Goal: Transaction & Acquisition: Download file/media

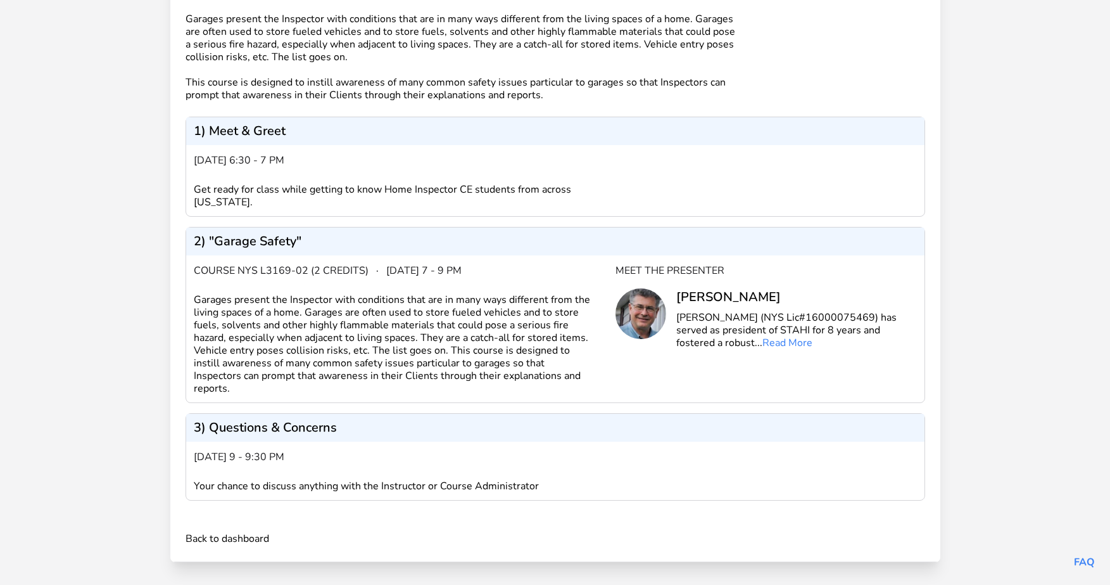
scroll to position [189, 0]
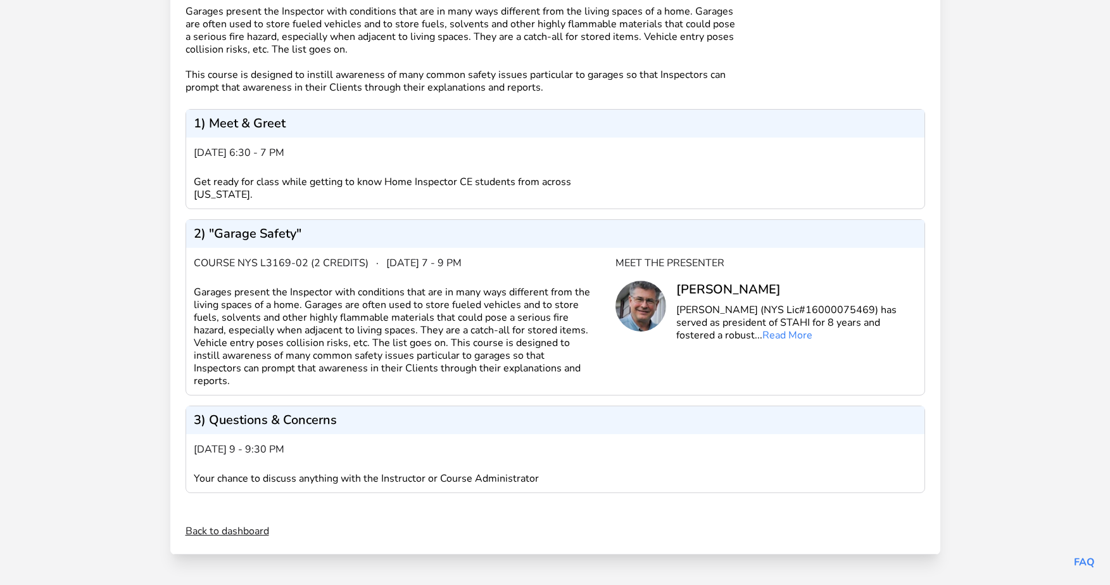
click at [255, 535] on link "Back to dashboard" at bounding box center [228, 530] width 84 height 15
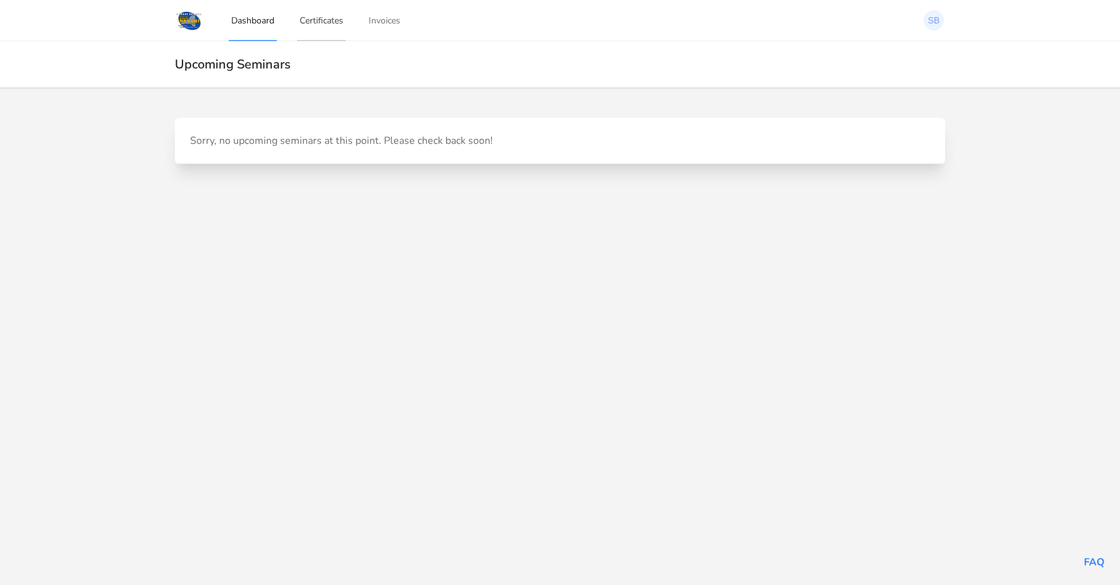
click at [321, 20] on link "Certificates" at bounding box center [321, 20] width 49 height 42
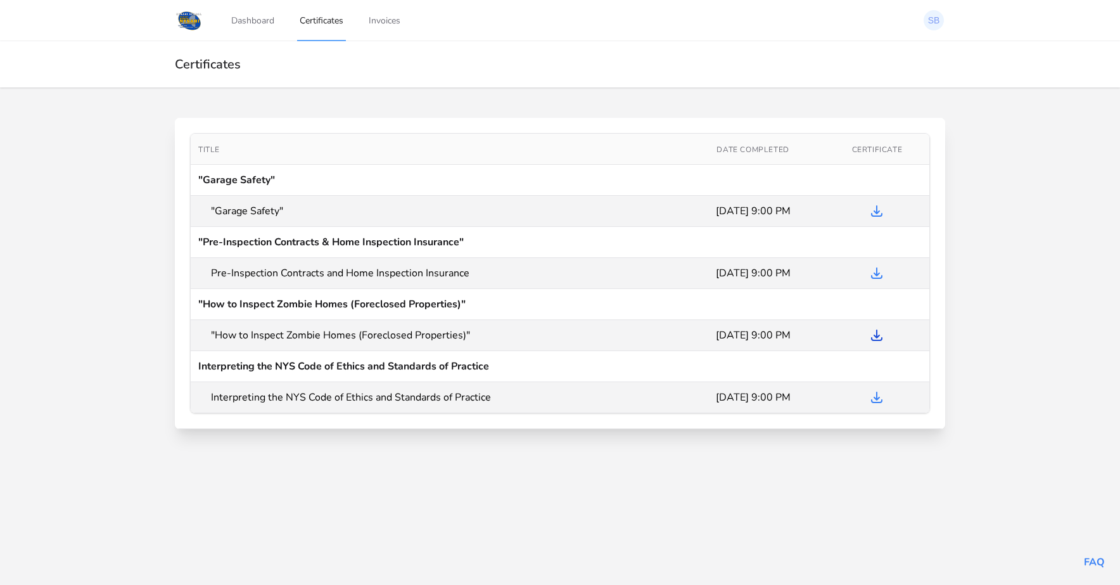
click at [875, 337] on icon "Download Certificate" at bounding box center [876, 334] width 15 height 15
click at [875, 272] on icon "Download Certificate" at bounding box center [876, 272] width 15 height 15
click at [875, 211] on icon at bounding box center [877, 211] width 10 height 10
click at [399, 23] on link "Invoices" at bounding box center [384, 20] width 37 height 42
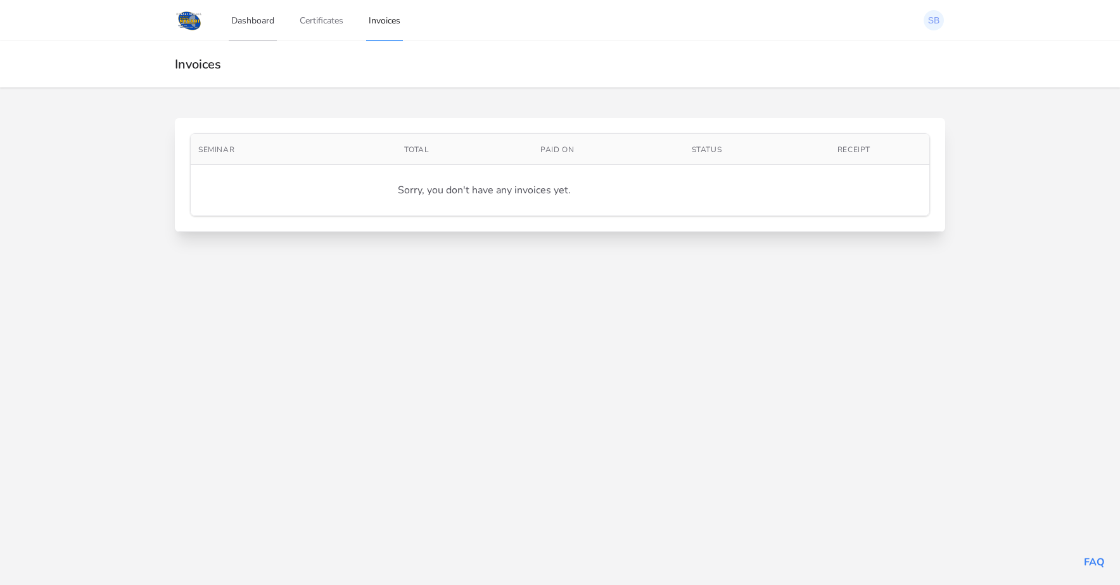
click at [243, 24] on link "Dashboard" at bounding box center [253, 20] width 48 height 42
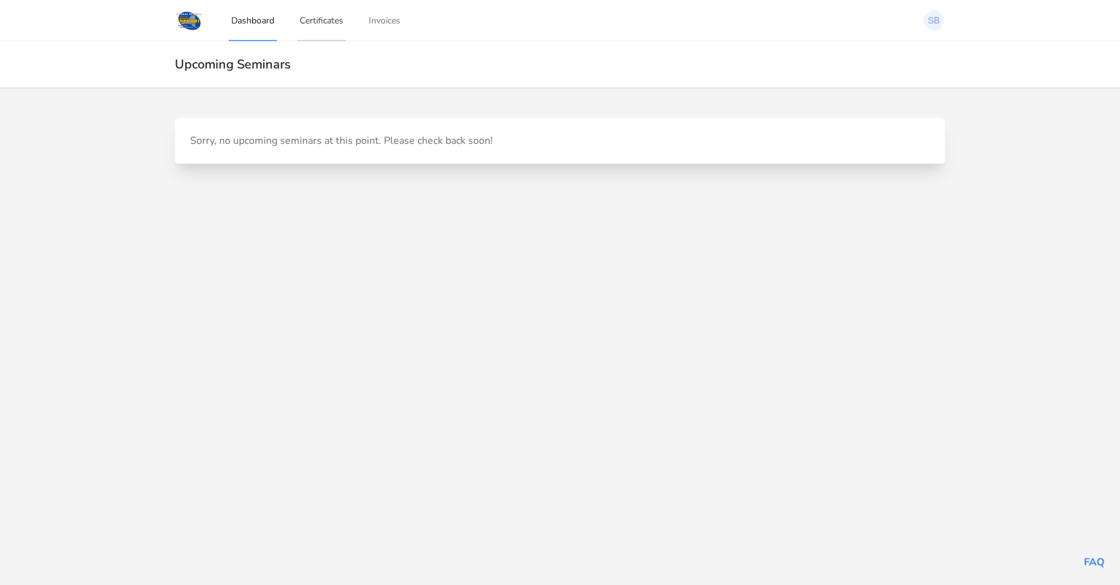
click at [331, 21] on link "Certificates" at bounding box center [321, 20] width 49 height 42
